Goal: Task Accomplishment & Management: Use online tool/utility

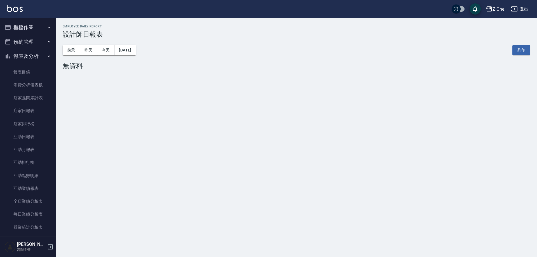
click at [47, 56] on icon "button" at bounding box center [49, 56] width 4 height 4
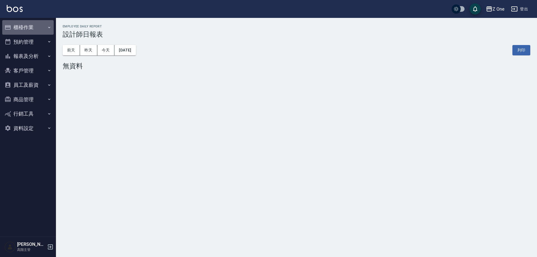
click at [46, 28] on button "櫃檯作業" at bounding box center [27, 27] width 51 height 15
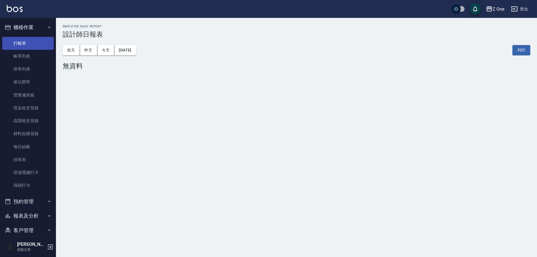
click at [42, 46] on link "打帳單" at bounding box center [27, 43] width 51 height 13
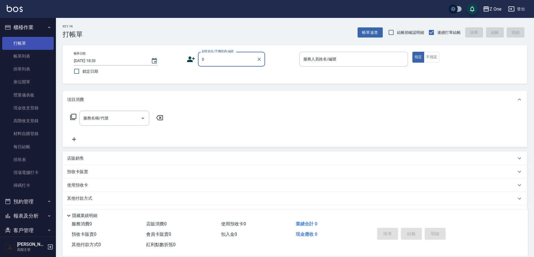
type input "新客人 姓名未設定/0/null"
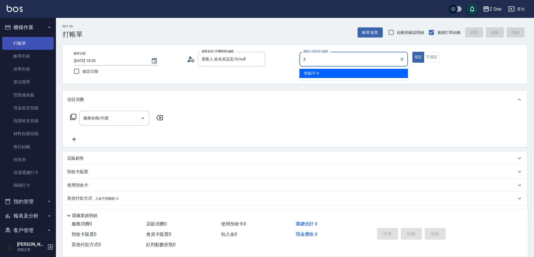
type input "[PERSON_NAME]-3"
type button "true"
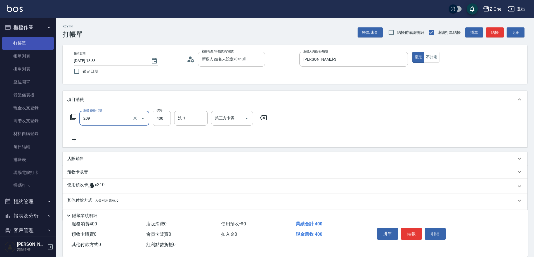
type input "剪髮$400(209)"
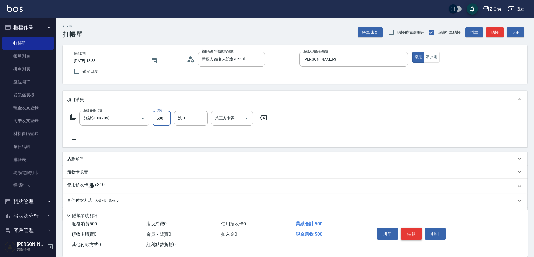
type input "500"
click at [415, 234] on button "結帳" at bounding box center [411, 234] width 21 height 12
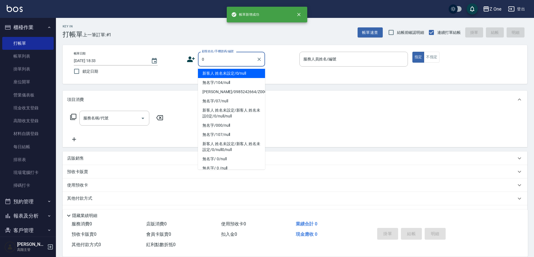
type input "新客人 姓名未設定/0/null"
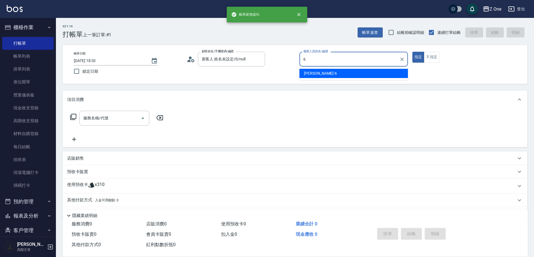
type input "[PERSON_NAME]-6"
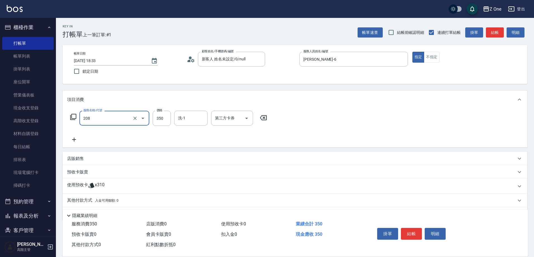
type input "剪髮$350(208)"
click at [414, 233] on button "結帳" at bounding box center [411, 234] width 21 height 12
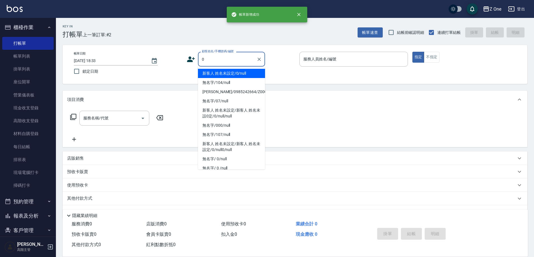
type input "新客人 姓名未設定/0/null"
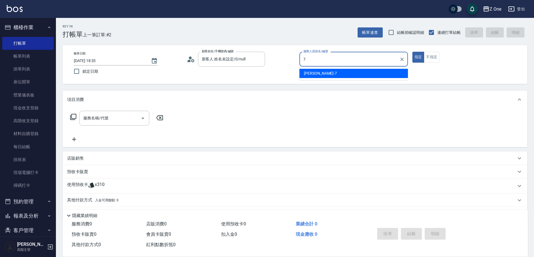
type input "[PERSON_NAME]-7"
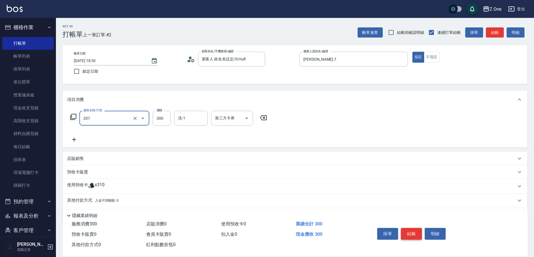
type input "剪髮$300(207)"
click at [416, 229] on button "結帳" at bounding box center [411, 234] width 21 height 12
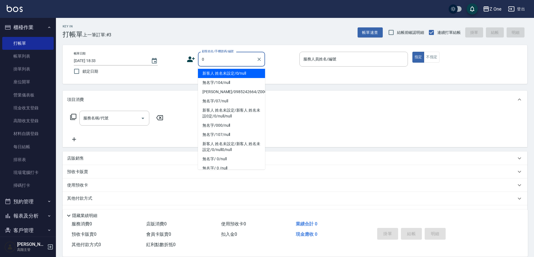
type input "新客人 姓名未設定/0/null"
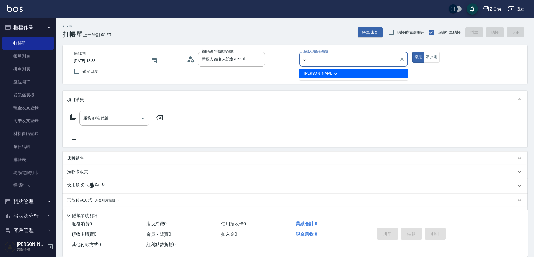
type input "[PERSON_NAME]-6"
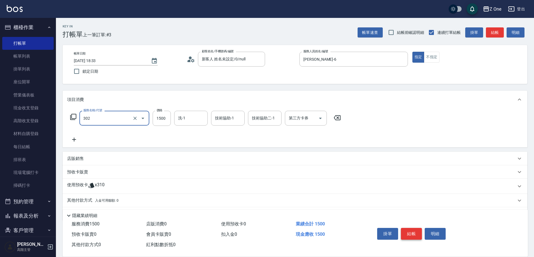
type input "燙髮$1500(302)"
type input "3000"
click at [414, 228] on button "結帳" at bounding box center [411, 234] width 21 height 12
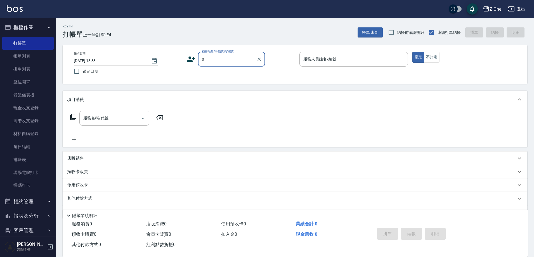
type input "新客人 姓名未設定/0/null"
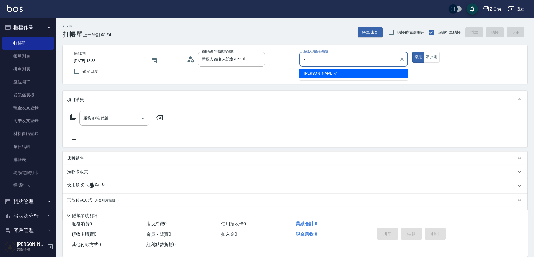
type input "[PERSON_NAME]-7"
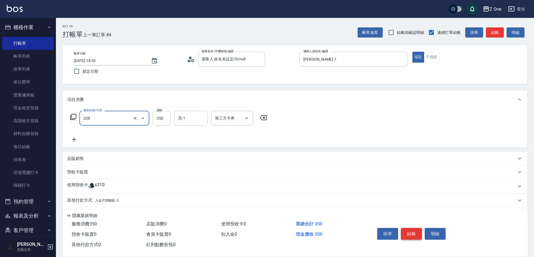
type input "剪髮$350(208)"
click at [414, 229] on button "結帳" at bounding box center [411, 234] width 21 height 12
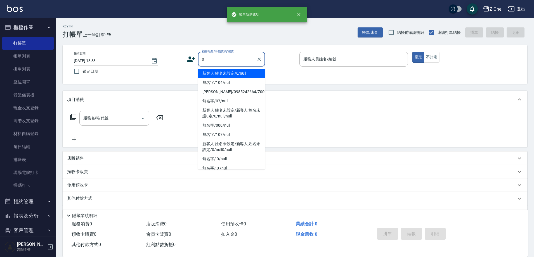
type input "新客人 姓名未設定/0/null"
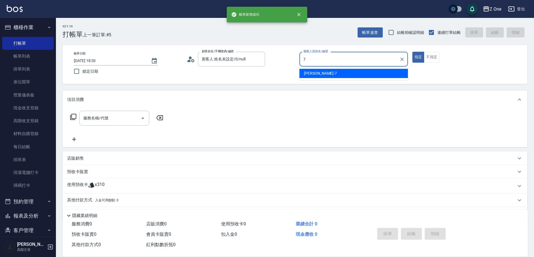
type input "[PERSON_NAME]-7"
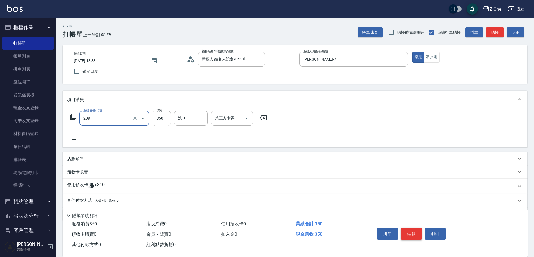
type input "剪髮$350(208)"
click at [414, 229] on button "結帳" at bounding box center [411, 234] width 21 height 12
type input "[DATE] 18:34"
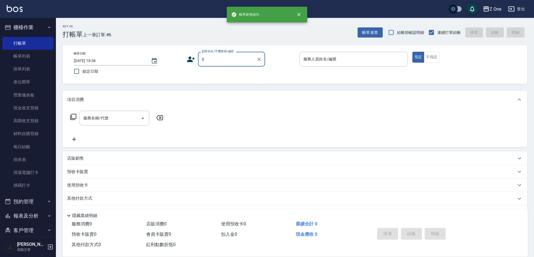
type input "新客人 姓名未設定/0/null"
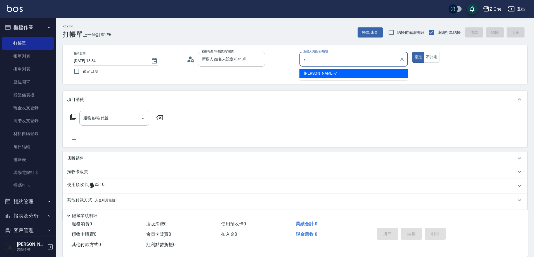
type input "[PERSON_NAME]-7"
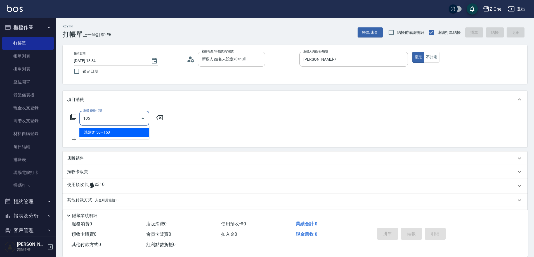
type input "洗髮$150(105)"
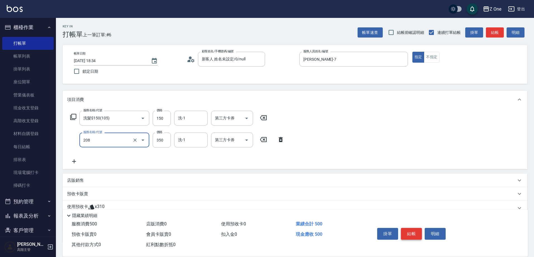
type input "剪髮$350(208)"
click at [414, 229] on button "結帳" at bounding box center [411, 234] width 21 height 12
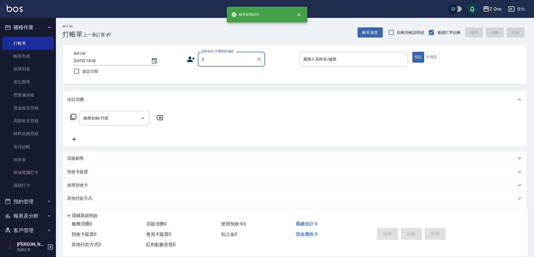
type input "新客人 姓名未設定/0/null"
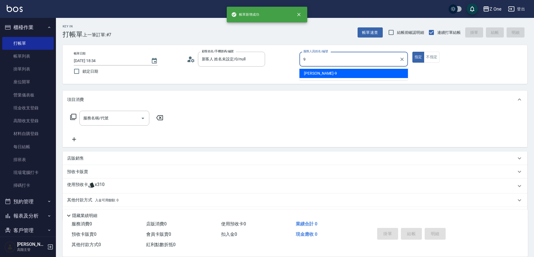
type input "[PERSON_NAME]-9"
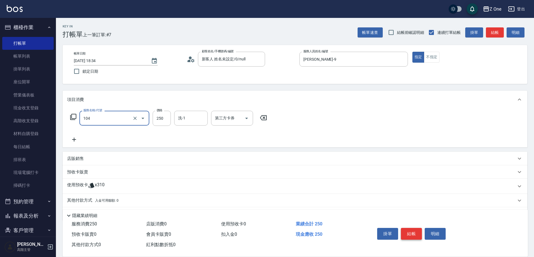
type input "洗髮$250(104)"
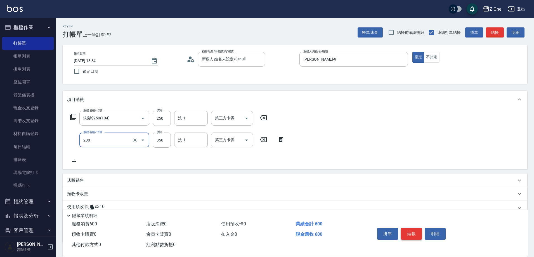
type input "剪髮$350(208)"
click at [414, 229] on button "結帳" at bounding box center [411, 234] width 21 height 12
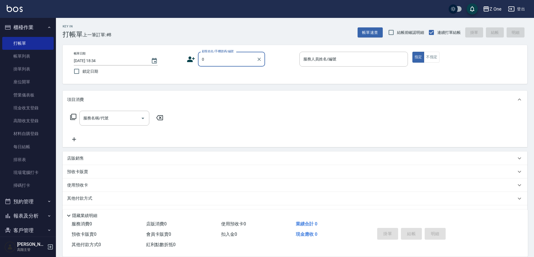
type input "新客人 姓名未設定/0/null"
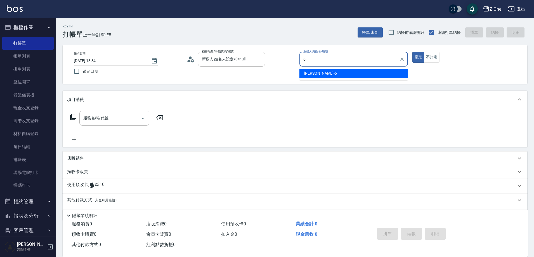
type input "[PERSON_NAME]-6"
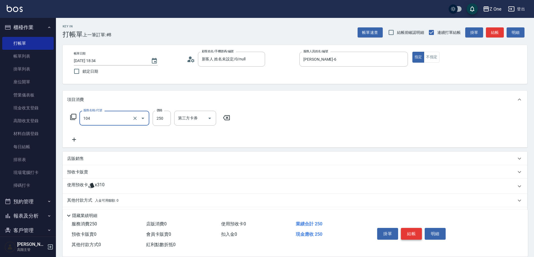
type input "洗髮$250(104)"
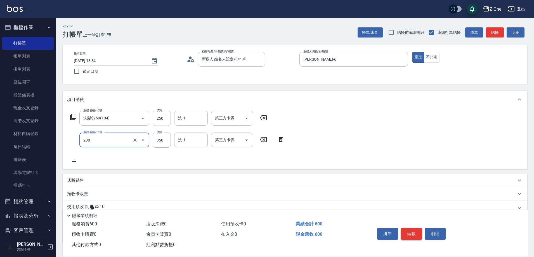
type input "剪髮$350(208)"
click at [414, 229] on button "結帳" at bounding box center [411, 234] width 21 height 12
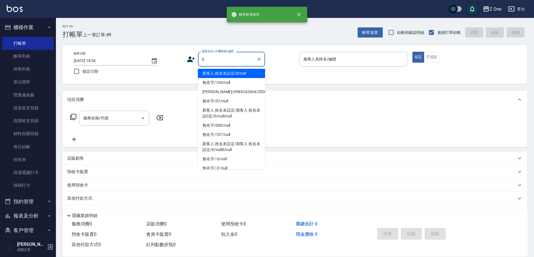
type input "新客人 姓名未設定/0/null"
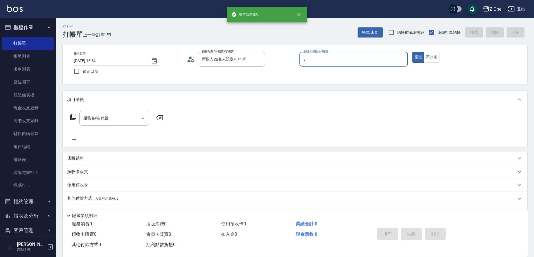
type input "[PERSON_NAME]-3"
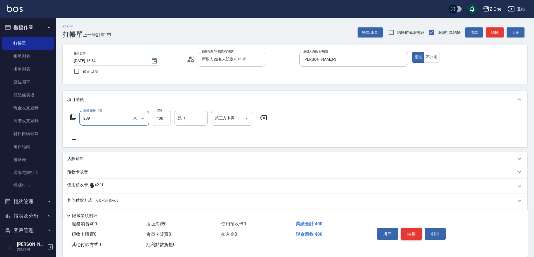
type input "剪髮$400(209)"
type input "500"
click at [414, 229] on button "結帳" at bounding box center [411, 234] width 21 height 12
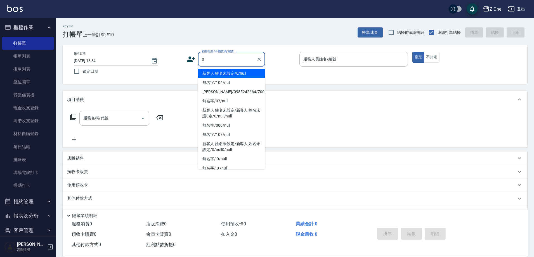
type input "新客人 姓名未設定/0/null"
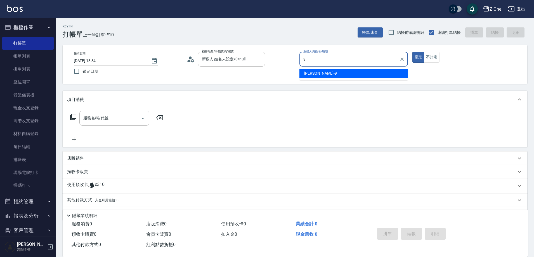
type input "[PERSON_NAME]-9"
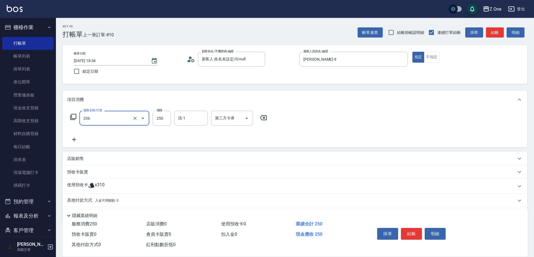
type input "剪髮$250(206)"
click at [407, 229] on button "結帳" at bounding box center [411, 234] width 21 height 12
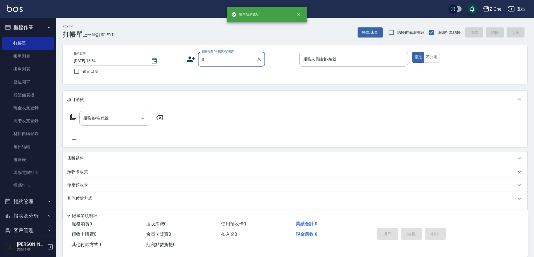
type input "新客人 姓名未設定/0/null"
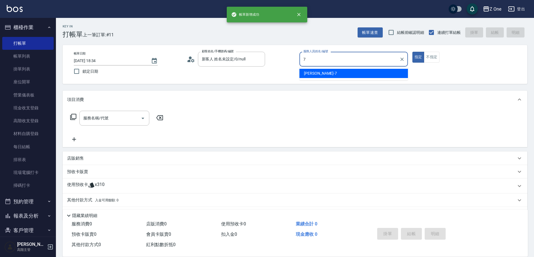
type input "[PERSON_NAME]-7"
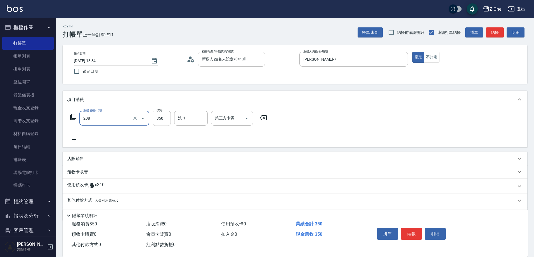
type input "剪髮$350(208)"
click at [407, 229] on button "結帳" at bounding box center [411, 234] width 21 height 12
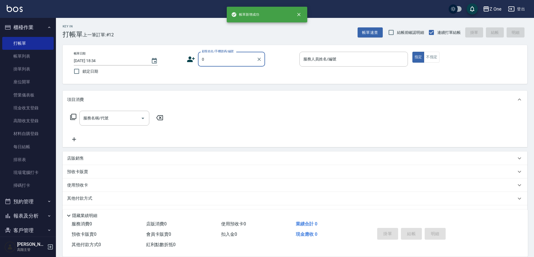
type input "新客人 姓名未設定/0/null"
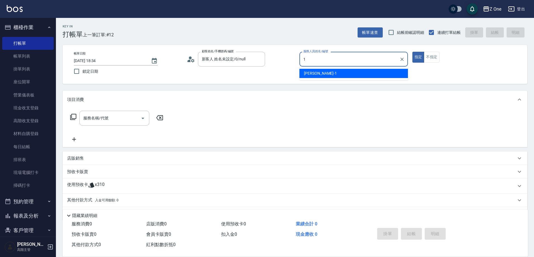
type input "[PERSON_NAME]-1"
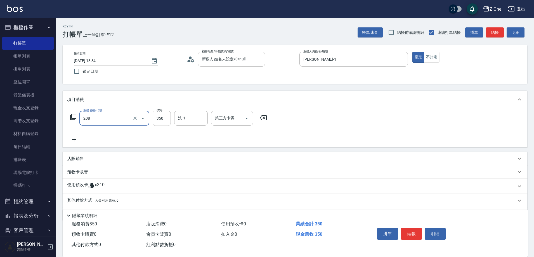
type input "剪髮$350(208)"
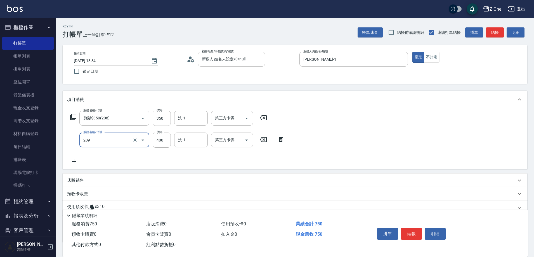
type input "剪髮$400(209)"
type input "500"
click at [408, 229] on button "結帳" at bounding box center [411, 234] width 21 height 12
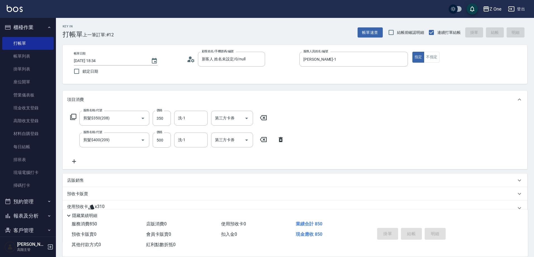
type input "[DATE] 18:35"
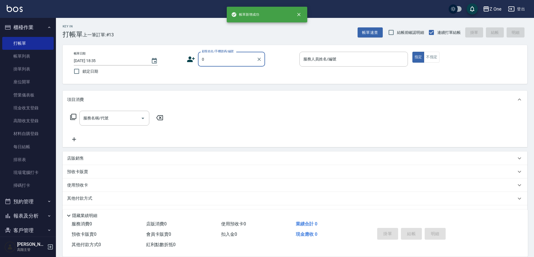
type input "新客人 姓名未設定/0/null"
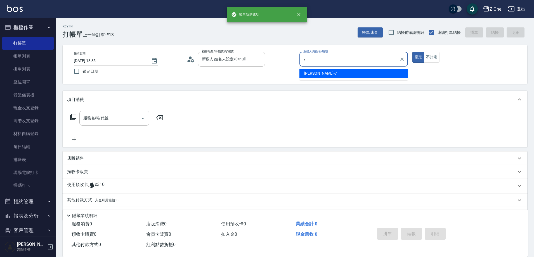
type input "[PERSON_NAME]-7"
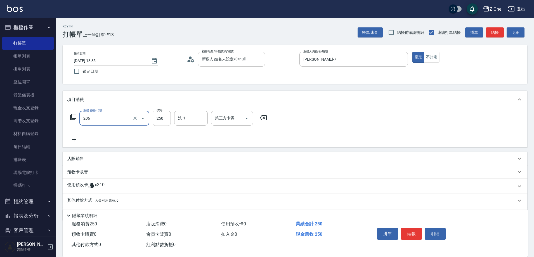
type input "剪髮$250(206)"
click at [407, 228] on button "結帳" at bounding box center [411, 234] width 21 height 12
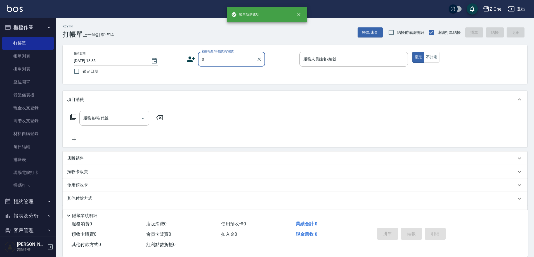
type input "新客人 姓名未設定/0/null"
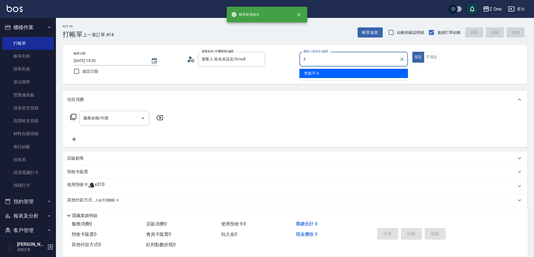
type input "[PERSON_NAME]-3"
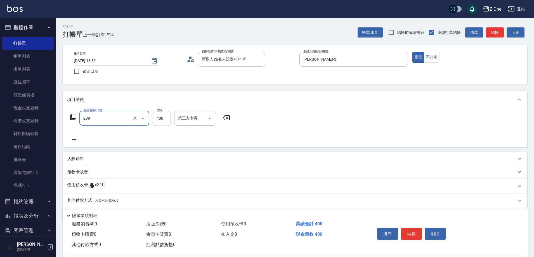
type input "剪髮$400(209)"
type input "500"
click at [407, 228] on button "結帳" at bounding box center [411, 234] width 21 height 12
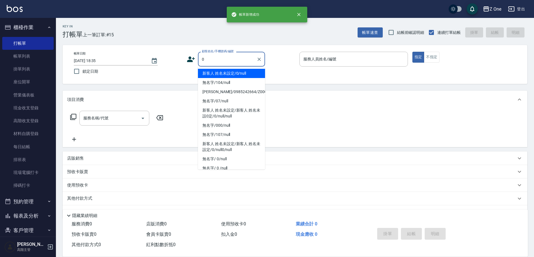
type input "新客人 姓名未設定/0/null"
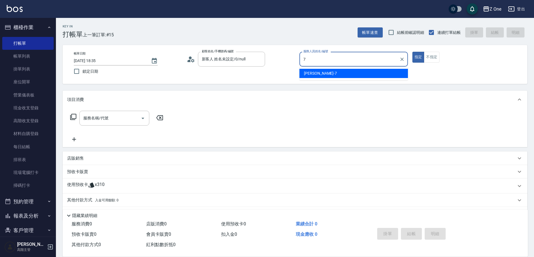
type input "[PERSON_NAME]-7"
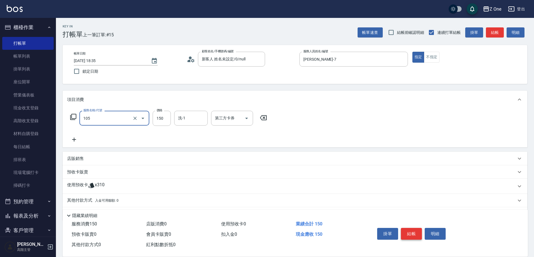
type input "洗髮$150(105)"
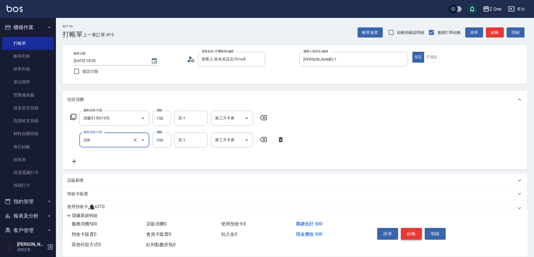
type input "剪髮$350(208)"
click at [408, 229] on button "結帳" at bounding box center [411, 234] width 21 height 12
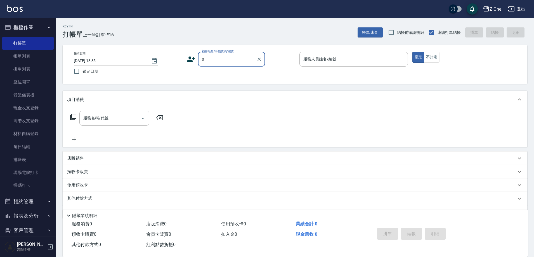
type input "新客人 姓名未設定/0/null"
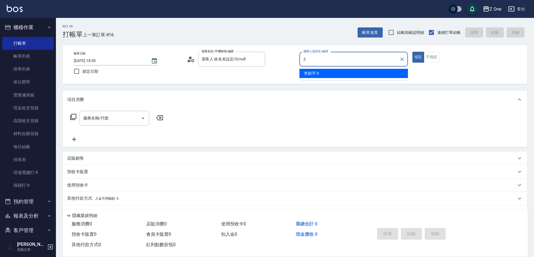
type input "[PERSON_NAME]-3"
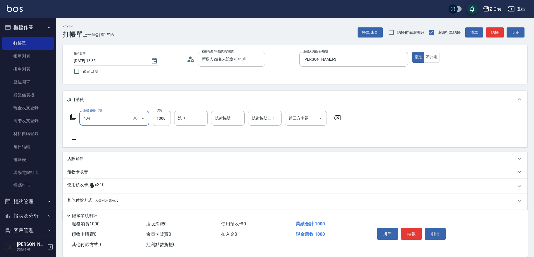
type input "染髮$1000(404)"
type input "4000"
click at [80, 201] on p "其他付款方式 入金可用餘額: 0" at bounding box center [92, 200] width 51 height 6
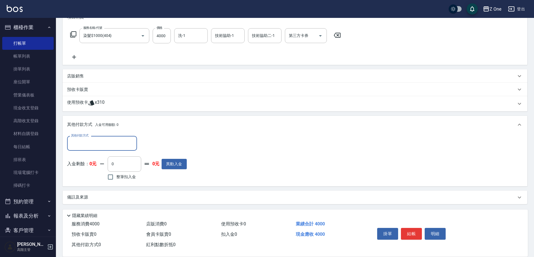
scroll to position [83, 0]
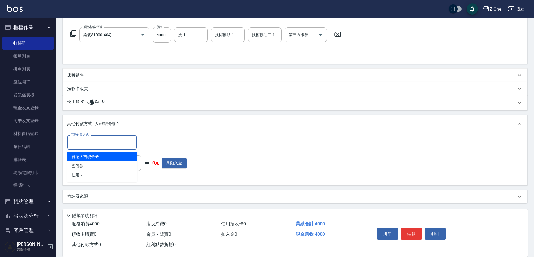
click at [97, 142] on input "其他付款方式" at bounding box center [102, 143] width 65 height 10
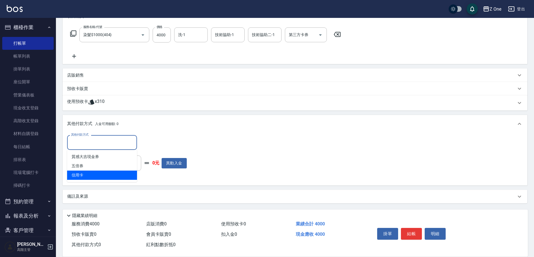
drag, startPoint x: 97, startPoint y: 172, endPoint x: 97, endPoint y: 177, distance: 4.8
click at [97, 177] on span "信用卡" at bounding box center [102, 175] width 70 height 9
type input "信用卡"
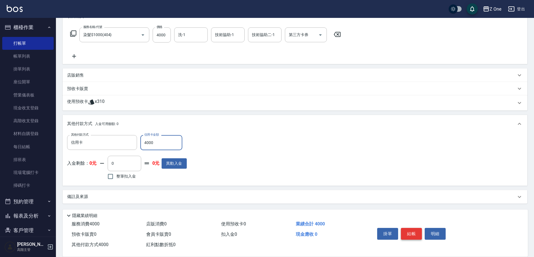
type input "4000"
click at [412, 228] on button "結帳" at bounding box center [411, 234] width 21 height 12
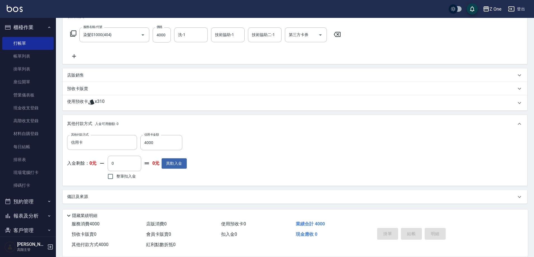
type input "[DATE] 18:36"
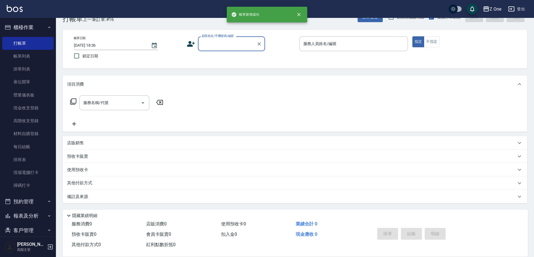
scroll to position [0, 0]
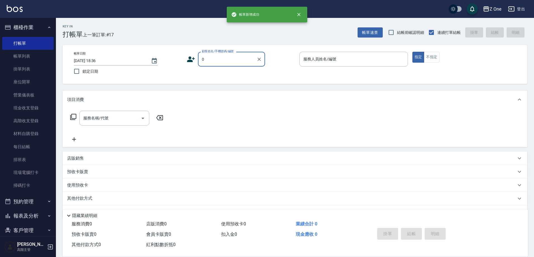
type input "新客人 姓名未設定/0/null"
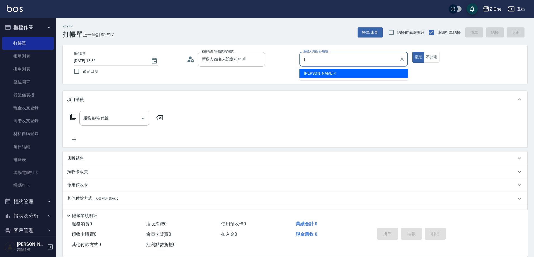
type input "[PERSON_NAME]-1"
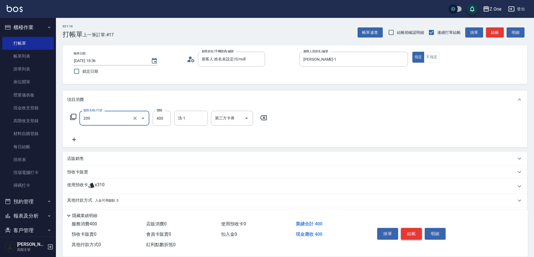
type input "剪髮$400(209)"
type input "500"
click at [411, 230] on button "結帳" at bounding box center [411, 234] width 21 height 12
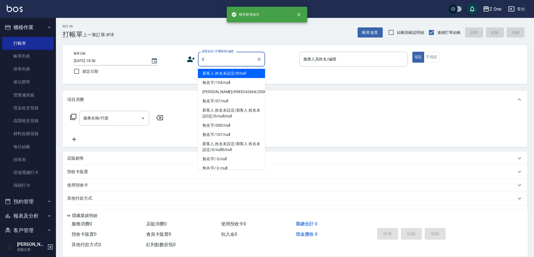
type input "新客人 姓名未設定/0/null"
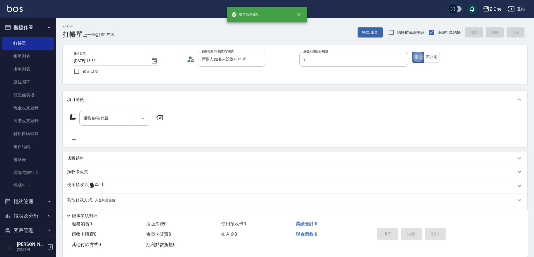
type input "[PERSON_NAME]-9"
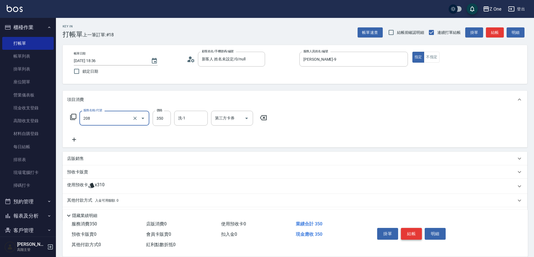
type input "剪髮$350(208)"
click at [409, 231] on button "結帳" at bounding box center [411, 234] width 21 height 12
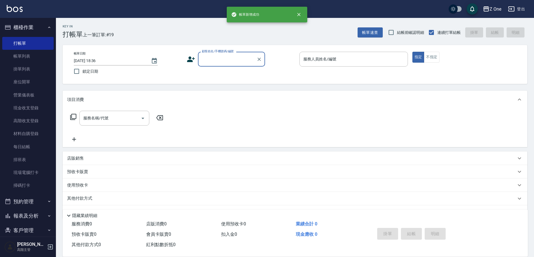
click at [43, 27] on button "櫃檯作業" at bounding box center [27, 27] width 51 height 15
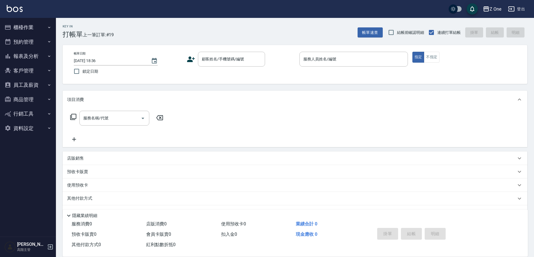
click at [46, 57] on button "報表及分析" at bounding box center [27, 56] width 51 height 15
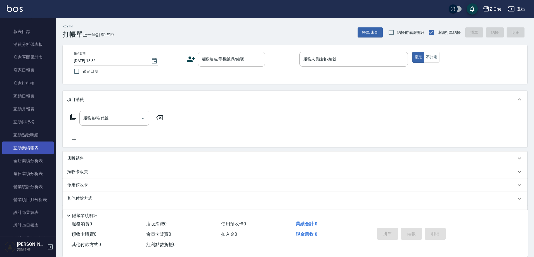
scroll to position [84, 0]
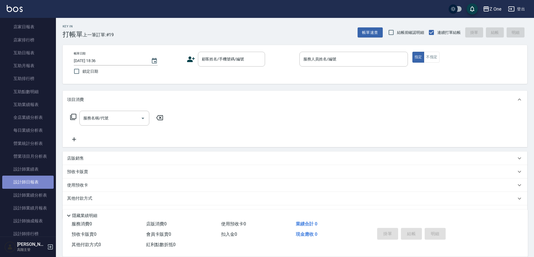
click at [33, 181] on link "設計師日報表" at bounding box center [27, 182] width 51 height 13
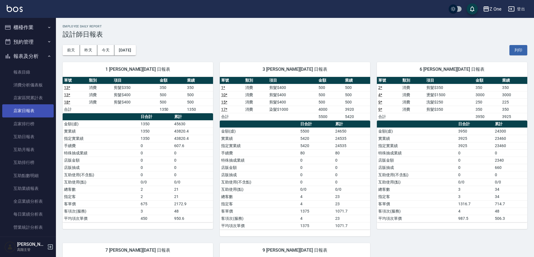
click at [28, 114] on link "店家日報表" at bounding box center [27, 110] width 51 height 13
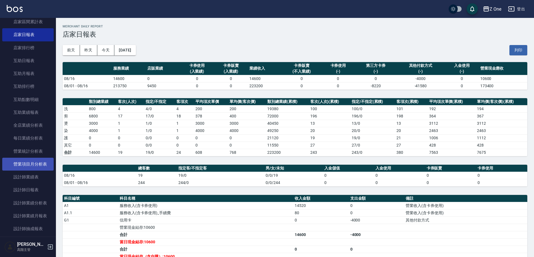
scroll to position [84, 0]
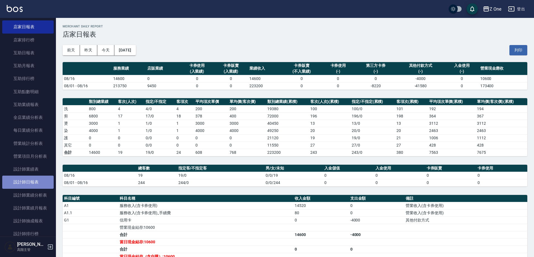
click at [30, 179] on link "設計師日報表" at bounding box center [27, 182] width 51 height 13
